Goal: Information Seeking & Learning: Learn about a topic

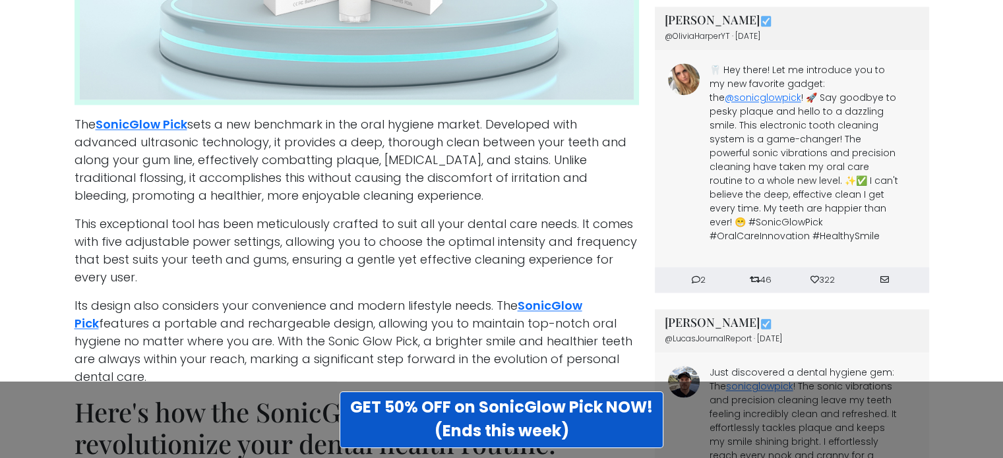
scroll to position [2028, 0]
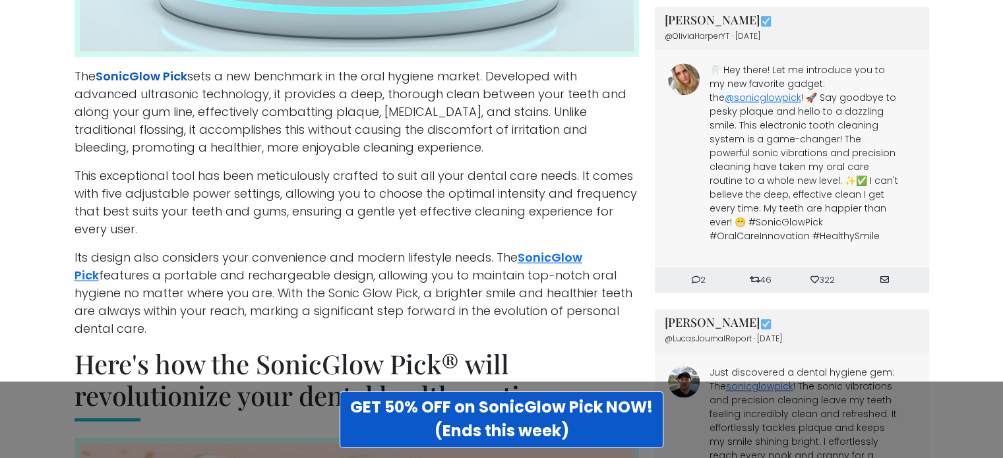
click at [114, 68] on link "SonicGlow Pick" at bounding box center [142, 76] width 92 height 16
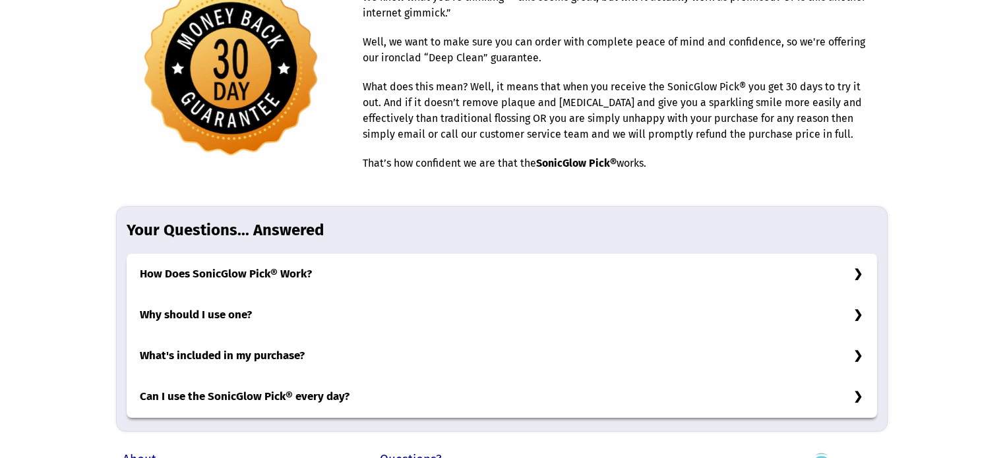
scroll to position [4032, 0]
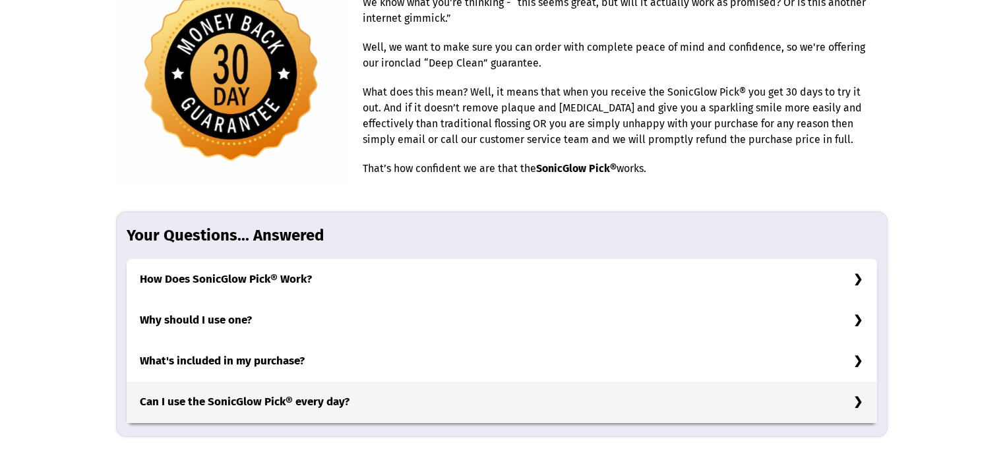
click at [857, 382] on h3 "Can I use the SonicGlow Pick® every day?" at bounding box center [502, 402] width 750 height 41
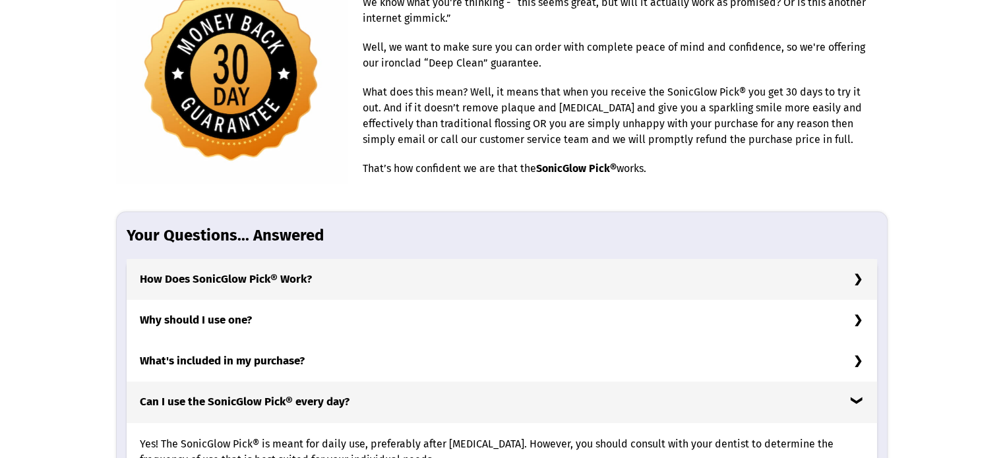
click at [860, 259] on h3 "How Does SonicGlow Pick® Work?" at bounding box center [502, 279] width 750 height 41
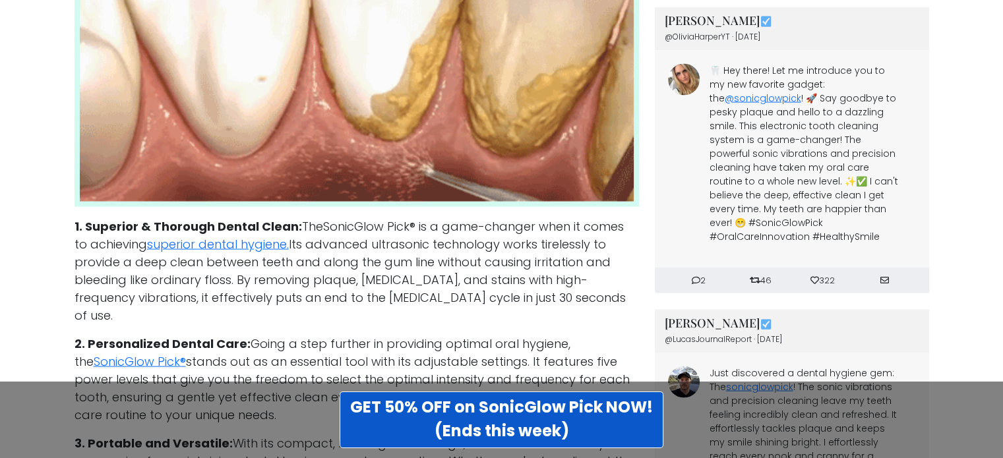
scroll to position [2699, 0]
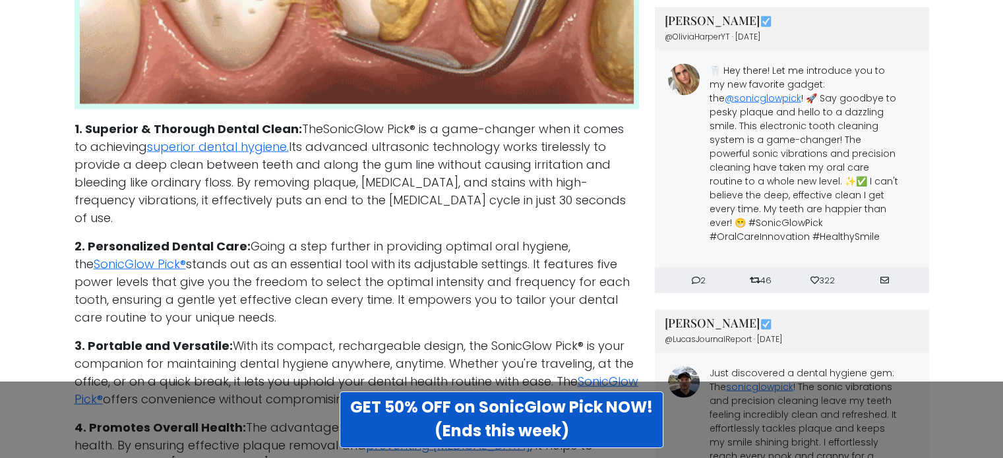
drag, startPoint x: 1009, startPoint y: 229, endPoint x: 954, endPoint y: 328, distance: 113.3
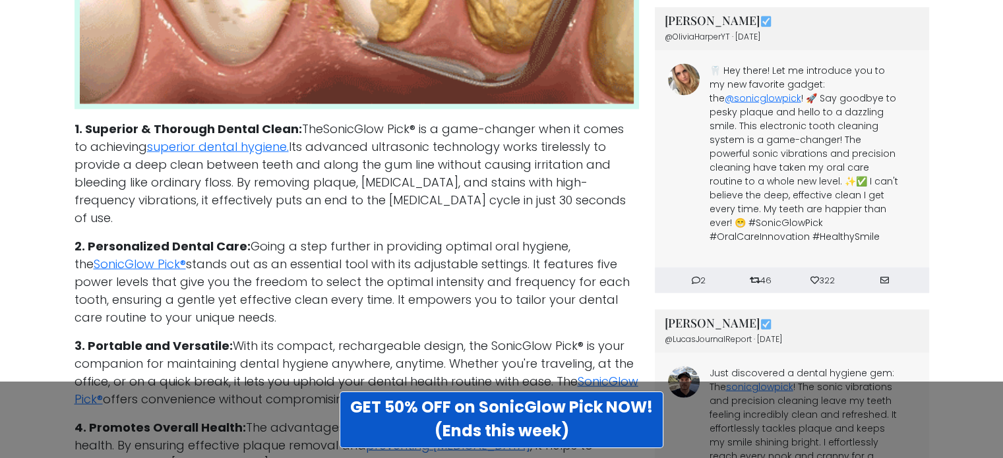
click at [954, 328] on main "Ultrasonic Innovation Transforms Oral Care: Leading Dentists Praise Device As '…" at bounding box center [501, 122] width 1003 height 5604
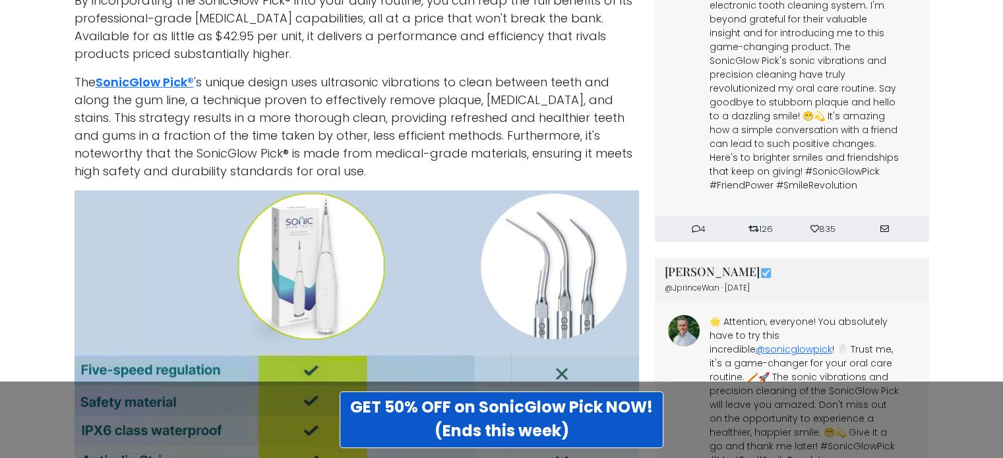
scroll to position [4241, 0]
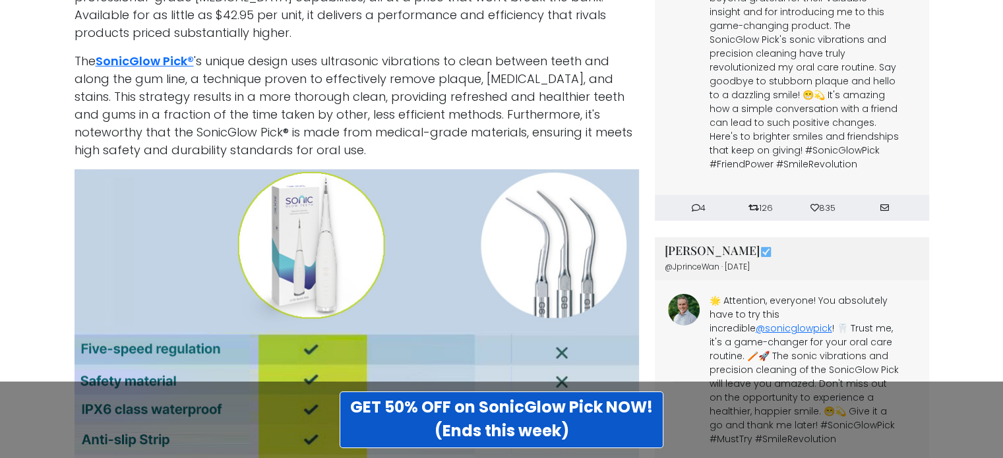
drag, startPoint x: 1007, startPoint y: 351, endPoint x: 989, endPoint y: 371, distance: 26.7
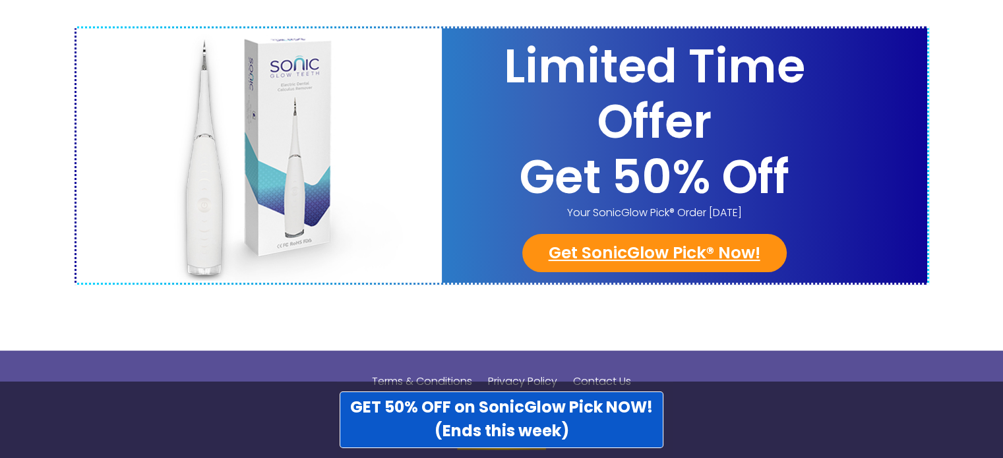
scroll to position [4604, 0]
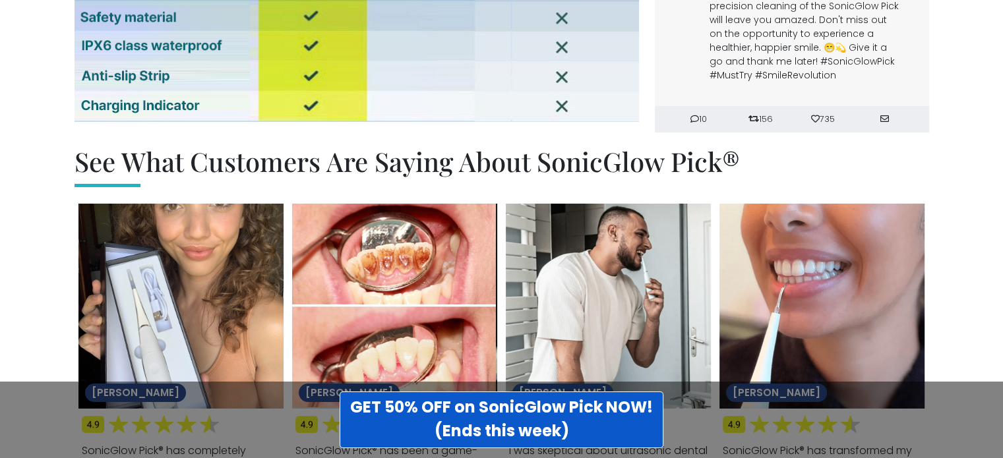
click at [889, 322] on img at bounding box center [821, 306] width 205 height 205
